Goal: Find specific page/section: Find specific page/section

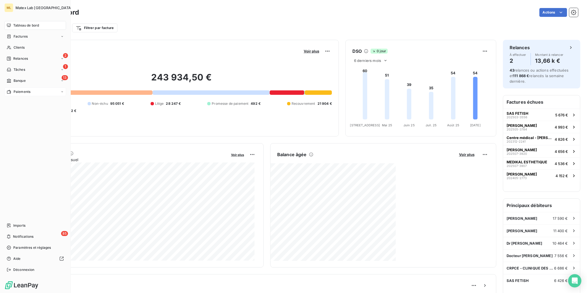
click at [15, 89] on span "Paiements" at bounding box center [22, 91] width 17 height 5
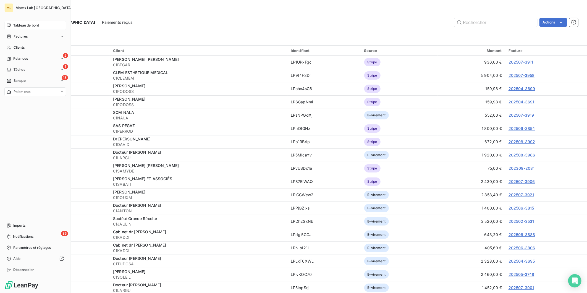
click at [22, 24] on span "Tableau de bord" at bounding box center [26, 25] width 26 height 5
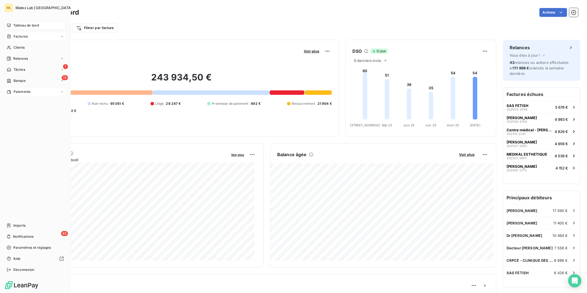
click at [14, 36] on span "Factures" at bounding box center [21, 36] width 14 height 5
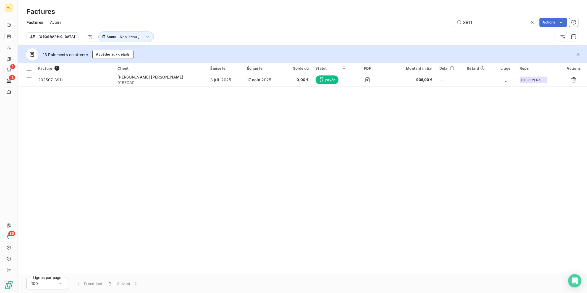
drag, startPoint x: 483, startPoint y: 22, endPoint x: 440, endPoint y: 19, distance: 42.7
click at [440, 19] on div "3911 Actions" at bounding box center [323, 22] width 510 height 9
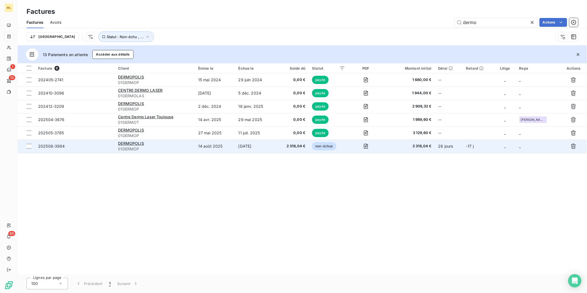
type input "dermo"
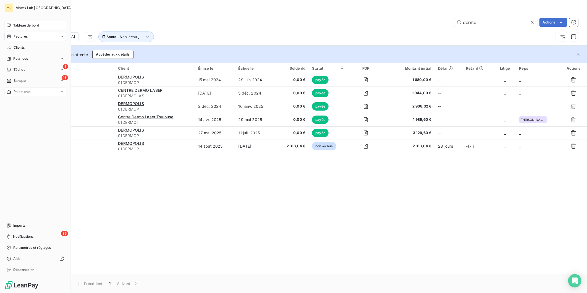
click at [22, 28] on div "Tableau de bord" at bounding box center [35, 25] width 62 height 9
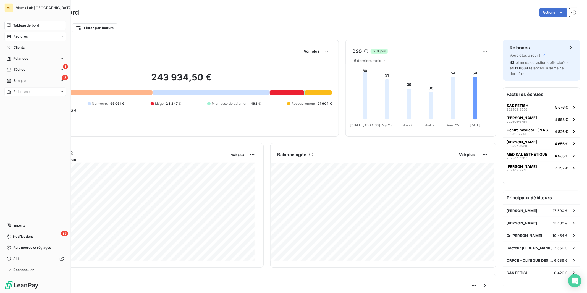
click at [30, 22] on div "Tableau de bord" at bounding box center [35, 25] width 62 height 9
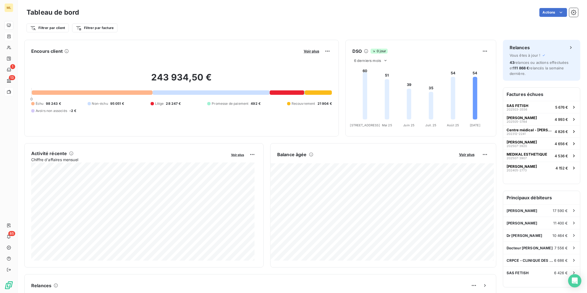
click at [228, 28] on div "Filtrer par client Filtrer par facture" at bounding box center [303, 28] width 552 height 11
